Goal: Task Accomplishment & Management: Manage account settings

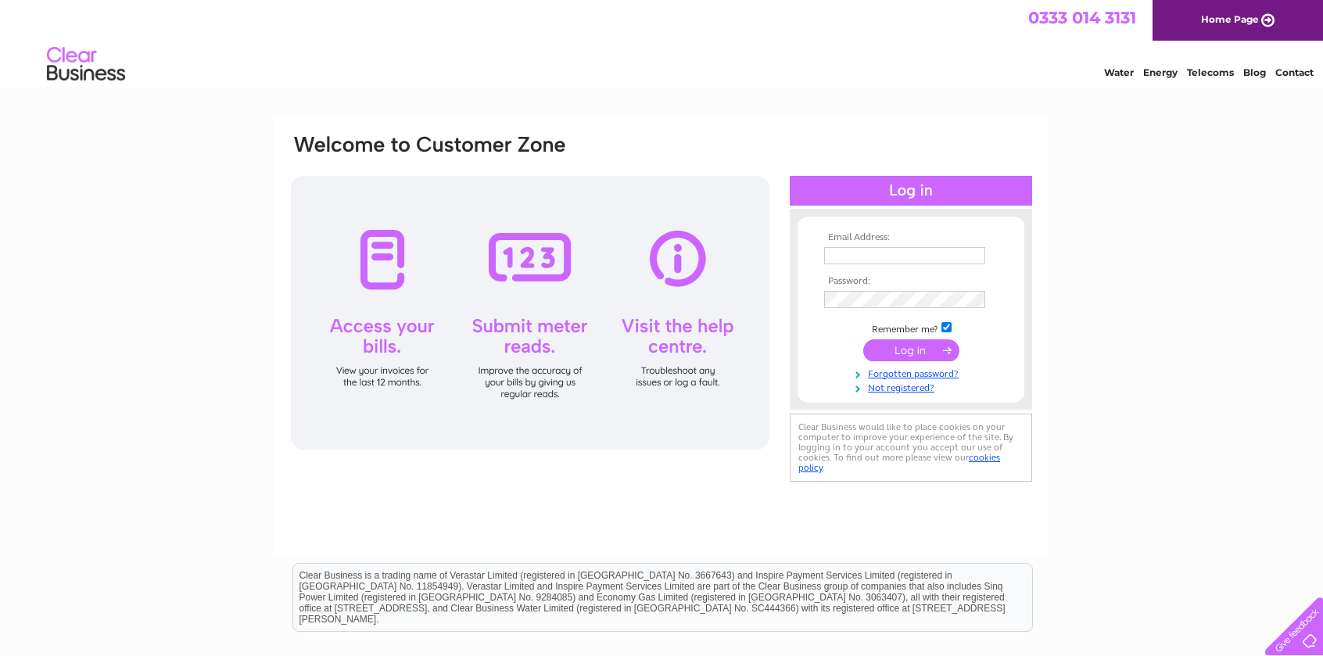
type input "alyson.rice@googlemail.com"
click at [919, 346] on input "submit" at bounding box center [911, 350] width 96 height 22
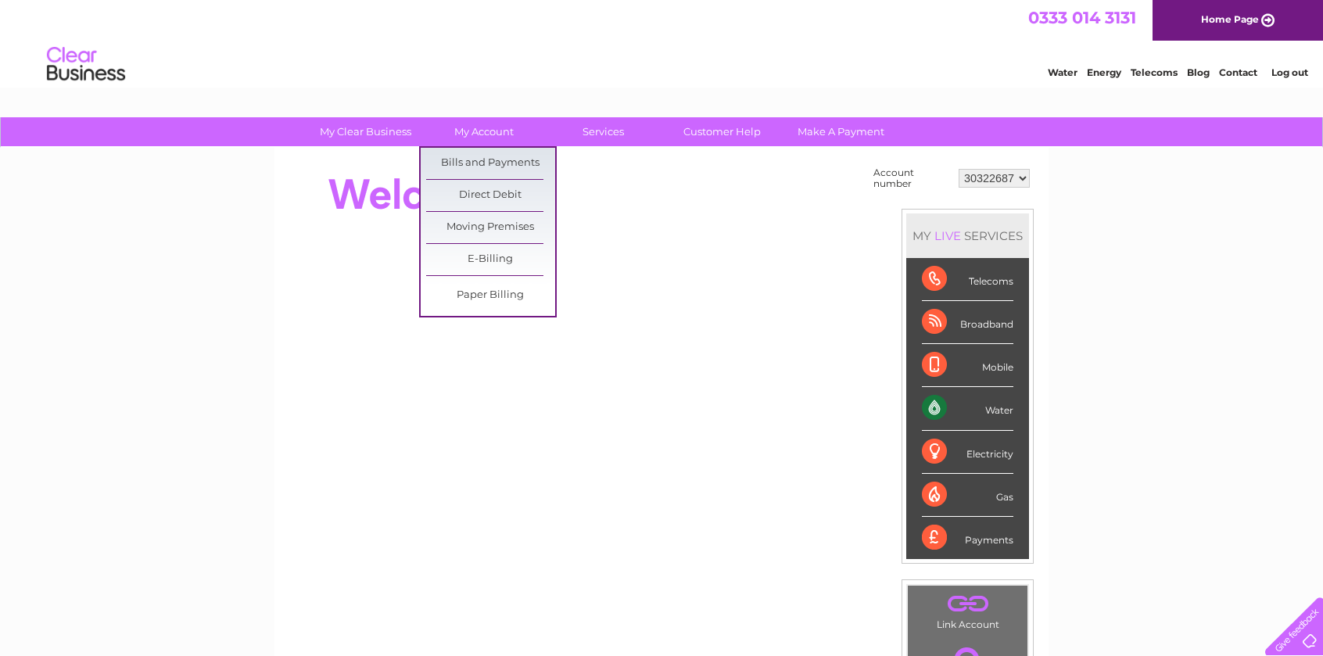
click at [489, 159] on link "Bills and Payments" at bounding box center [490, 163] width 129 height 31
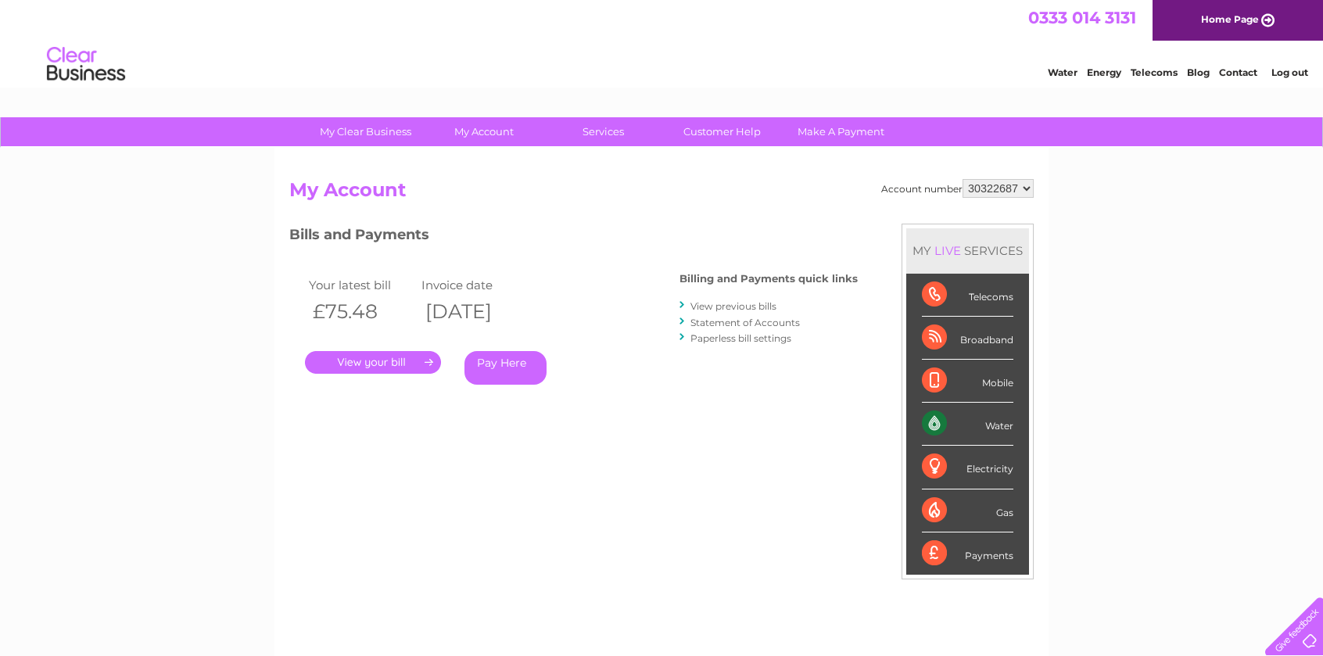
click at [370, 359] on link "." at bounding box center [373, 362] width 136 height 23
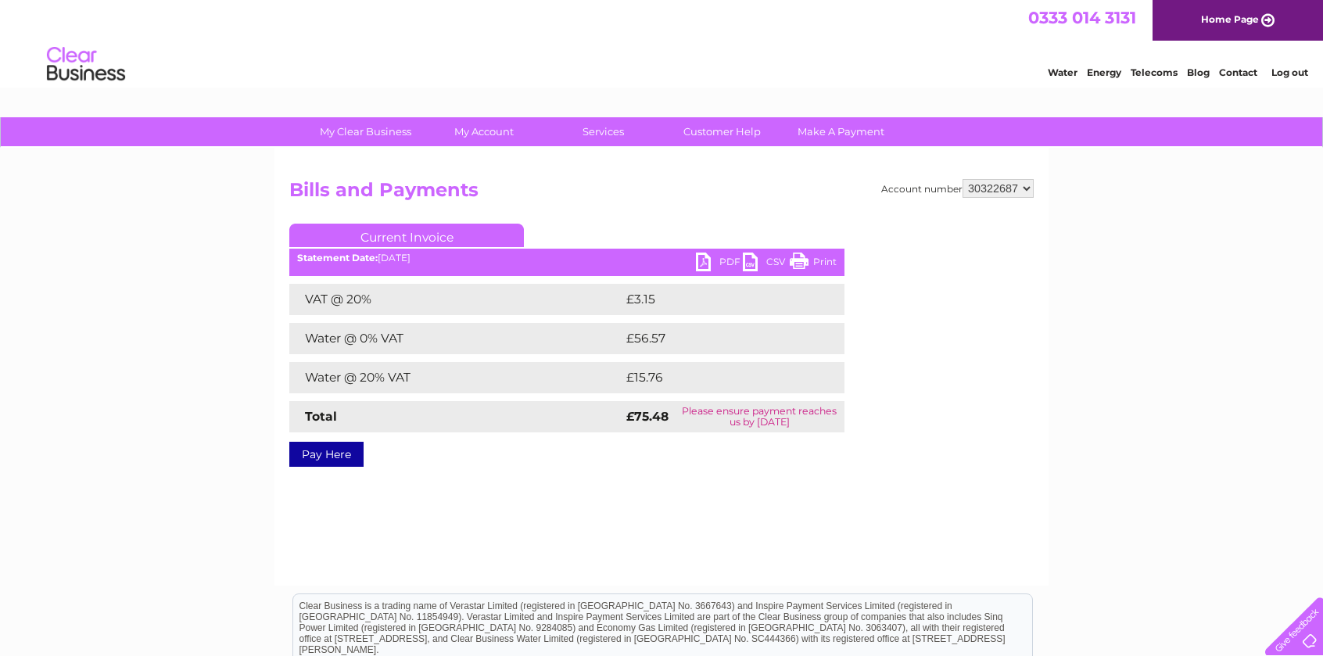
click at [706, 260] on link "PDF" at bounding box center [719, 263] width 47 height 23
